Goal: Task Accomplishment & Management: Use online tool/utility

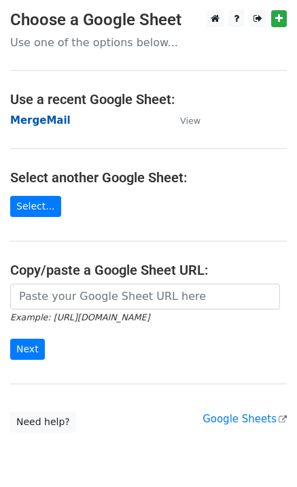
click at [30, 124] on strong "MergeMail" at bounding box center [40, 120] width 60 height 12
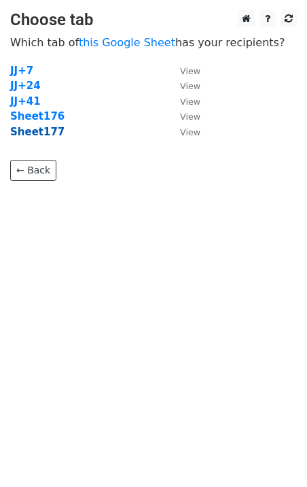
click at [54, 135] on strong "Sheet177" at bounding box center [37, 132] width 54 height 12
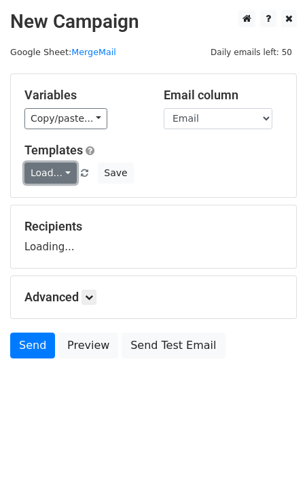
click at [53, 171] on link "Load..." at bounding box center [50, 172] width 52 height 21
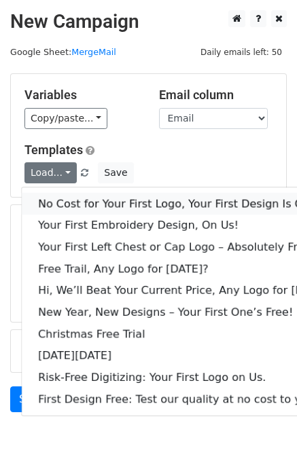
click at [85, 199] on link "No Cost for Your First Logo, Your First Design Is On Us!" at bounding box center [186, 204] width 328 height 22
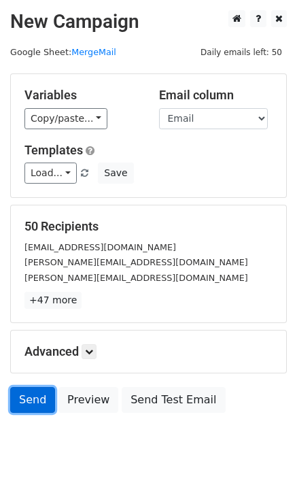
click at [33, 399] on link "Send" at bounding box center [32, 400] width 45 height 26
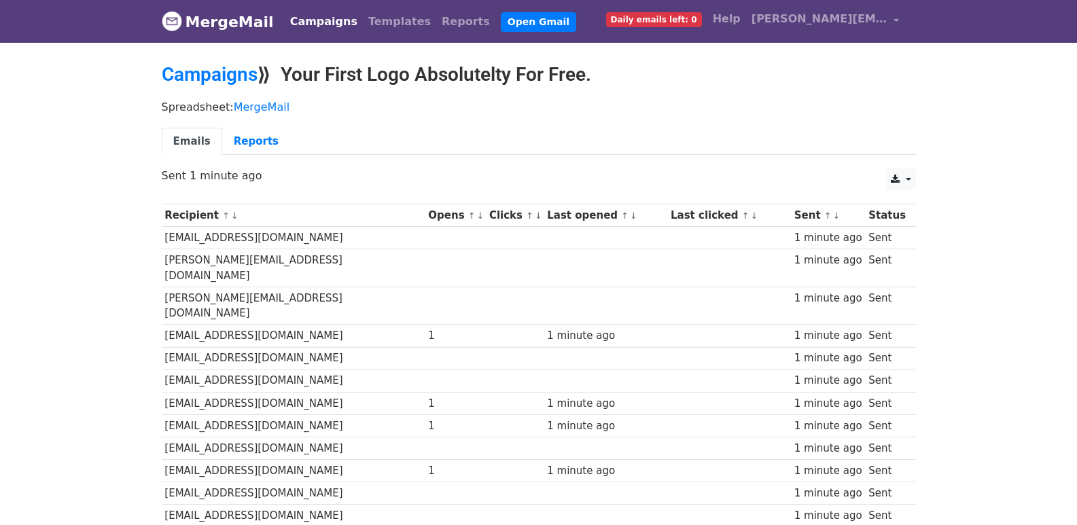
scroll to position [946, 0]
